Goal: Obtain resource: Download file/media

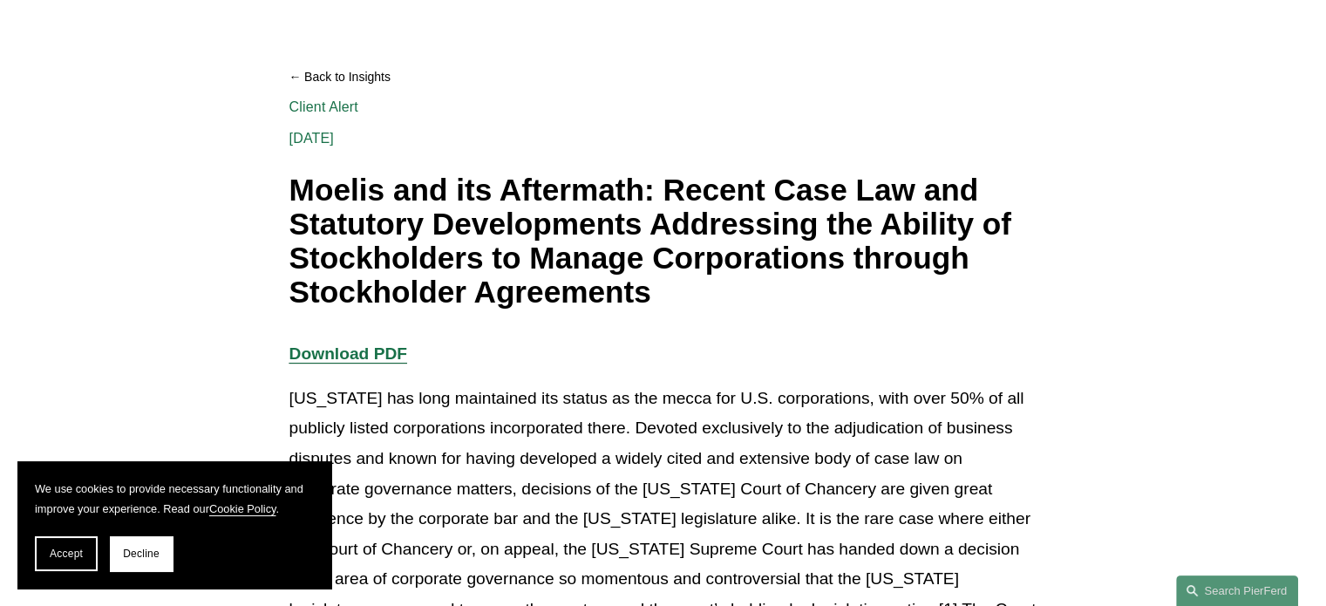
scroll to position [167, 0]
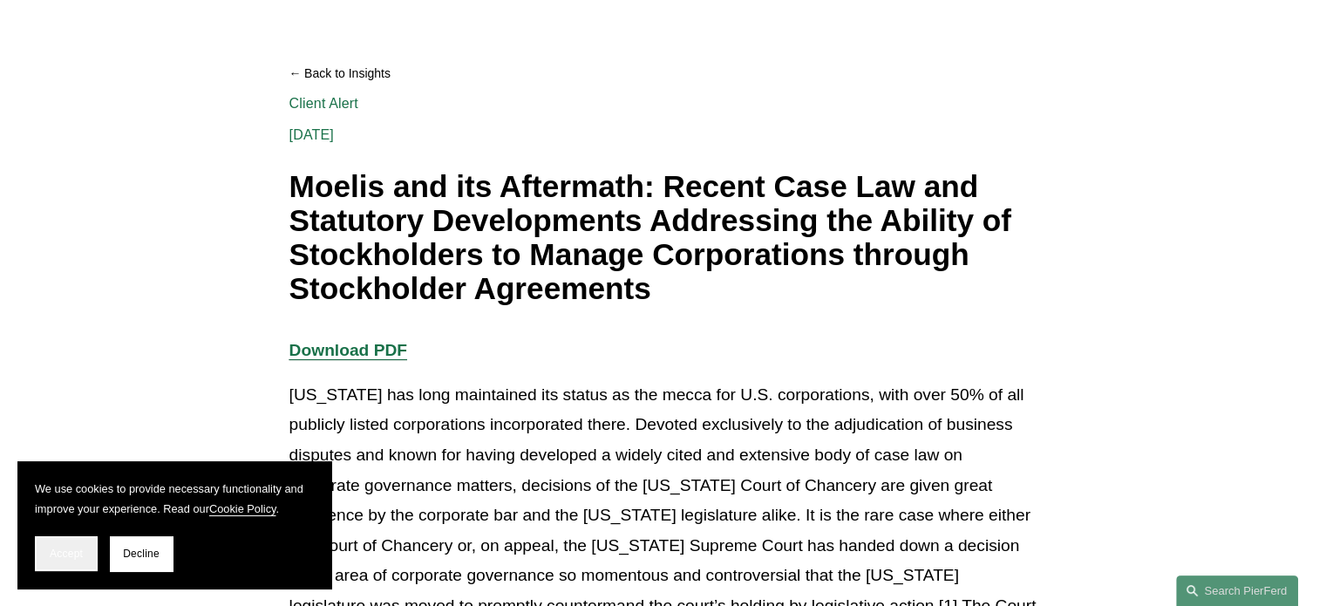
click at [62, 561] on button "Accept" at bounding box center [66, 553] width 63 height 35
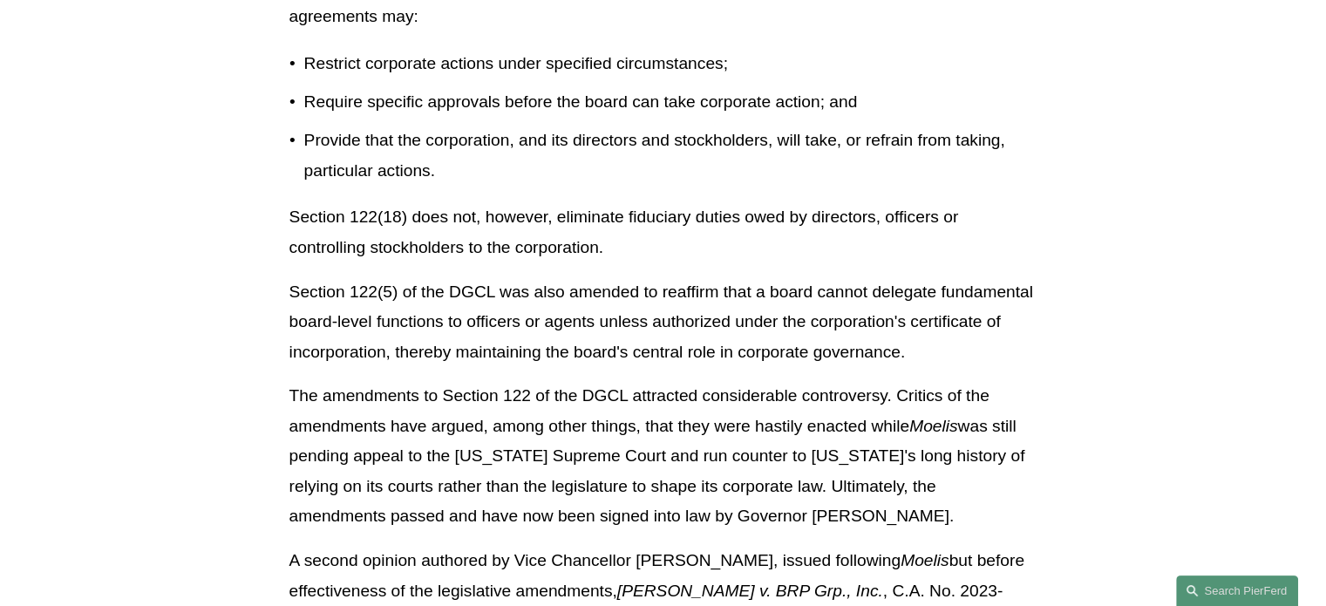
scroll to position [1944, 0]
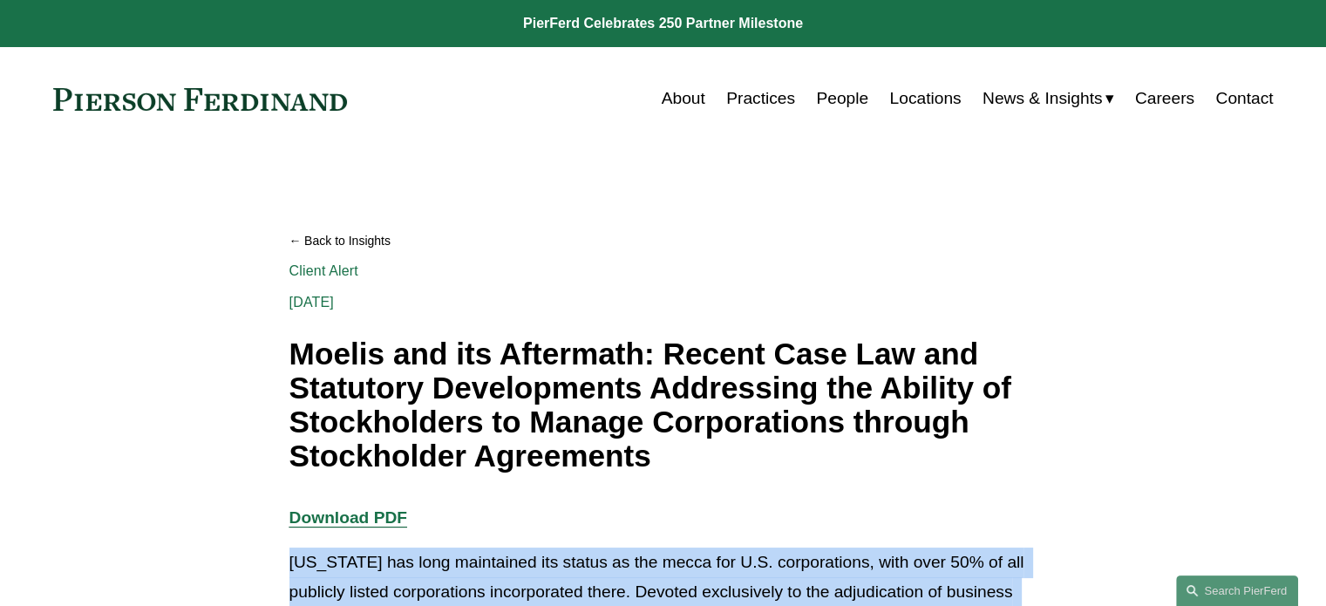
drag, startPoint x: 575, startPoint y: 371, endPoint x: 277, endPoint y: 570, distance: 358.2
copy div "Delaware has long maintained its status as the mecca for U.S. corporations, wit…"
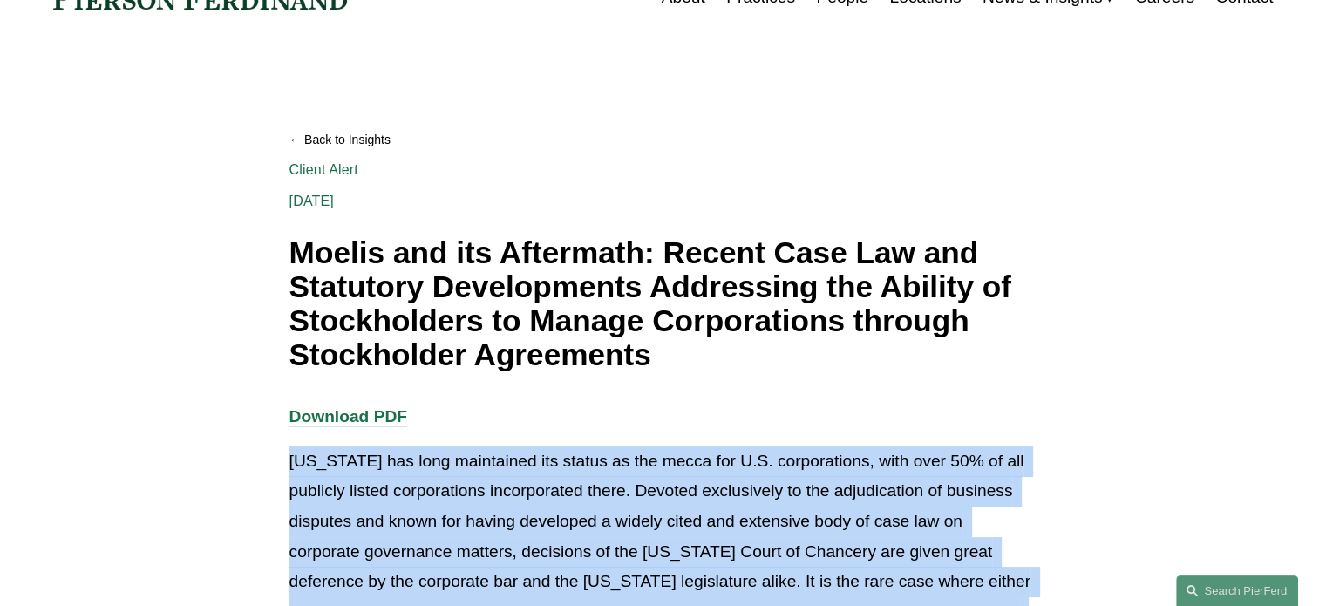
scroll to position [103, 0]
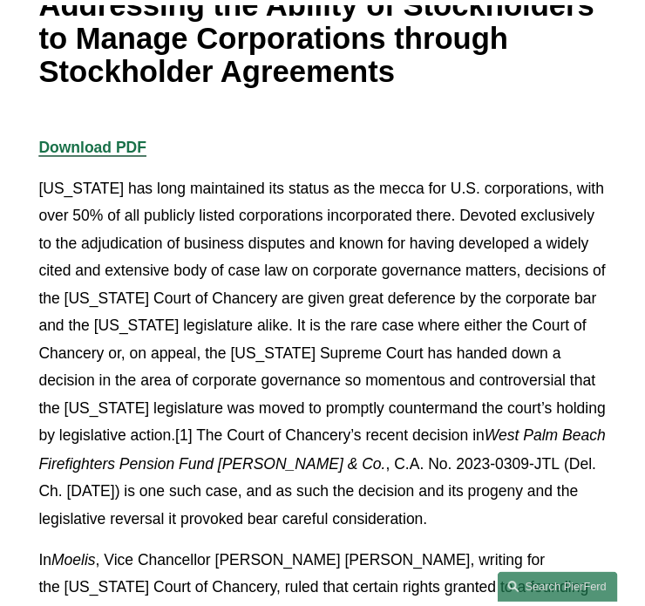
scroll to position [370, 0]
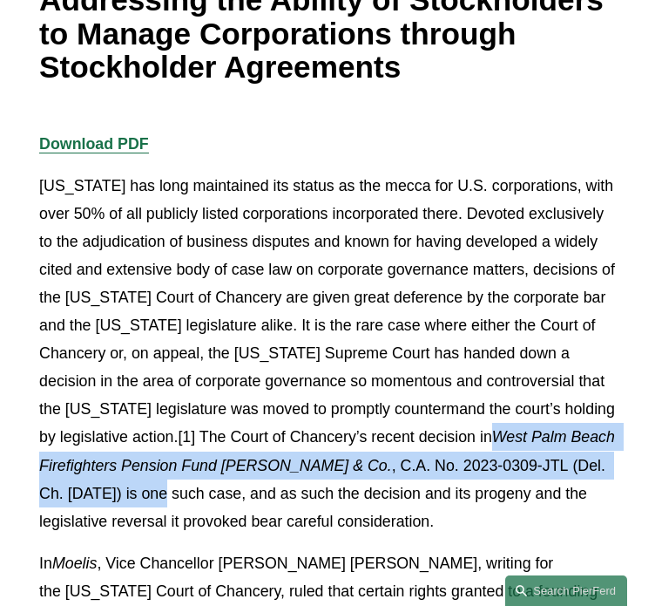
drag, startPoint x: 230, startPoint y: 410, endPoint x: 391, endPoint y: 441, distance: 164.3
click at [391, 441] on p "[US_STATE] has long maintained its status as the mecca for U.S. corporations, w…" at bounding box center [327, 353] width 577 height 363
copy p "West Palm Beach Firefighters Pension Fund [PERSON_NAME] & Co. , C.A. No. 2023-0…"
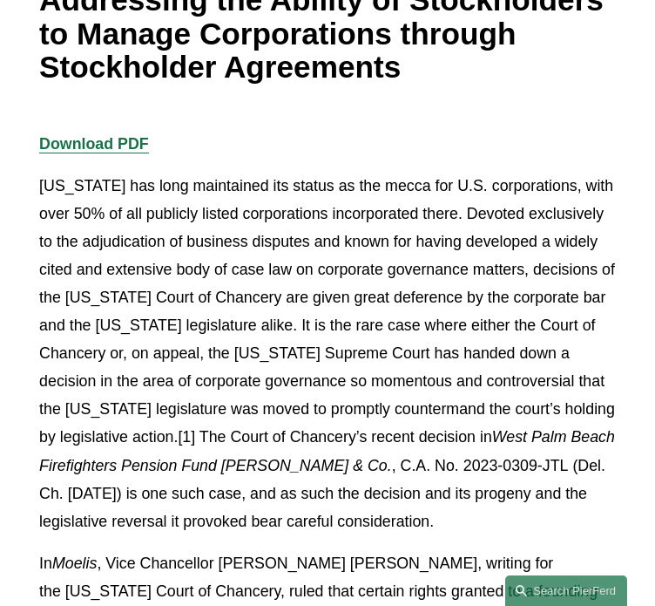
click at [467, 331] on p "[US_STATE] has long maintained its status as the mecca for U.S. corporations, w…" at bounding box center [327, 353] width 577 height 363
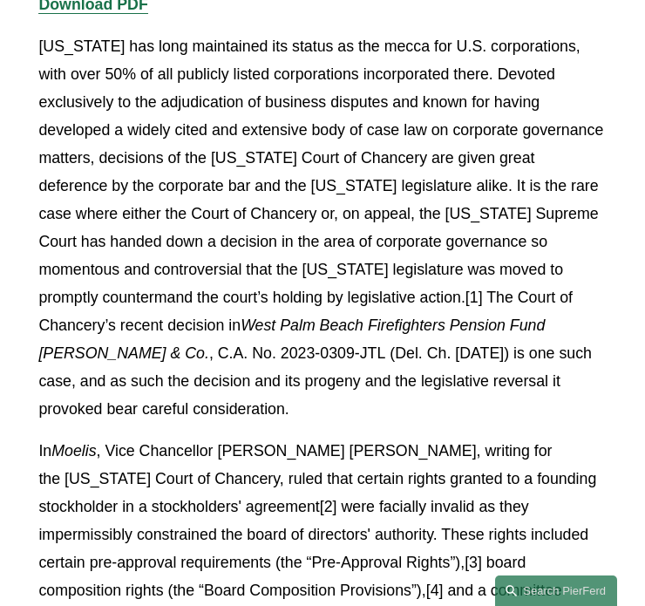
scroll to position [509, 0]
